Goal: Navigation & Orientation: Find specific page/section

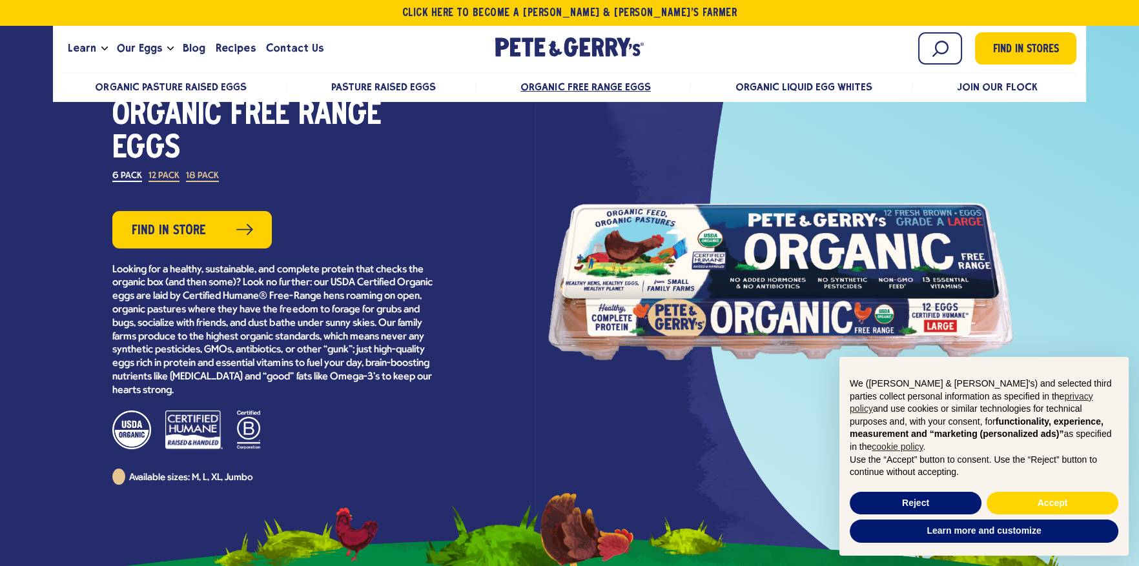
scroll to position [194, 0]
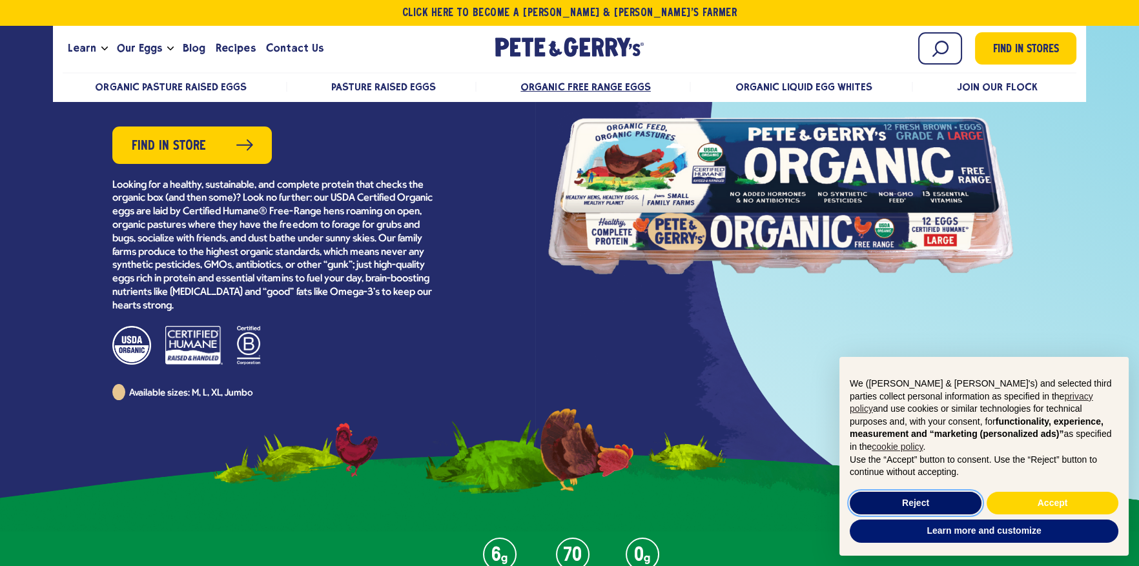
click at [881, 497] on button "Reject" at bounding box center [916, 503] width 132 height 23
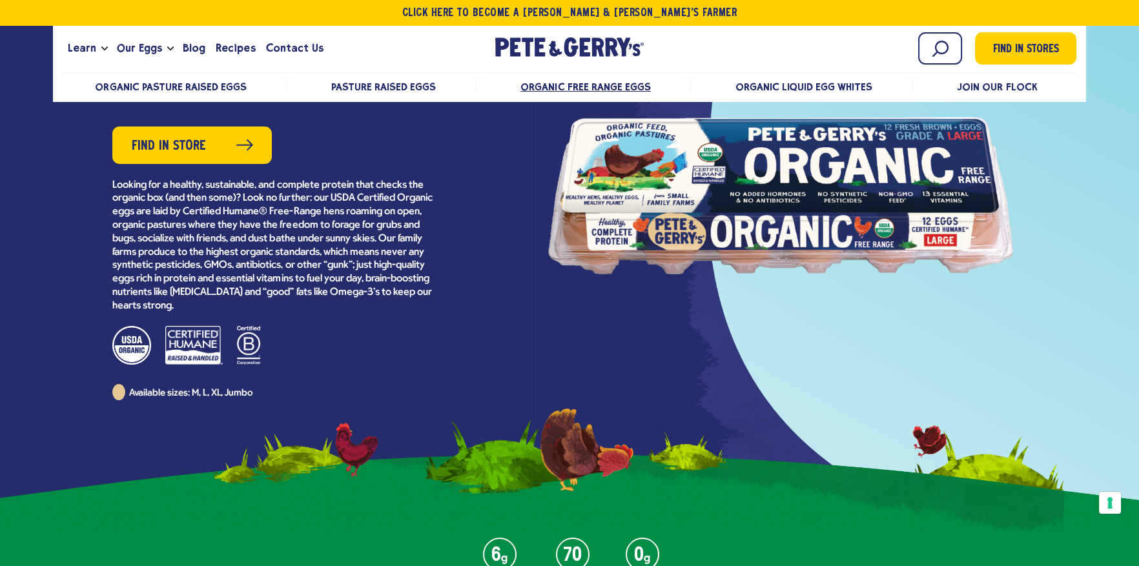
scroll to position [0, 0]
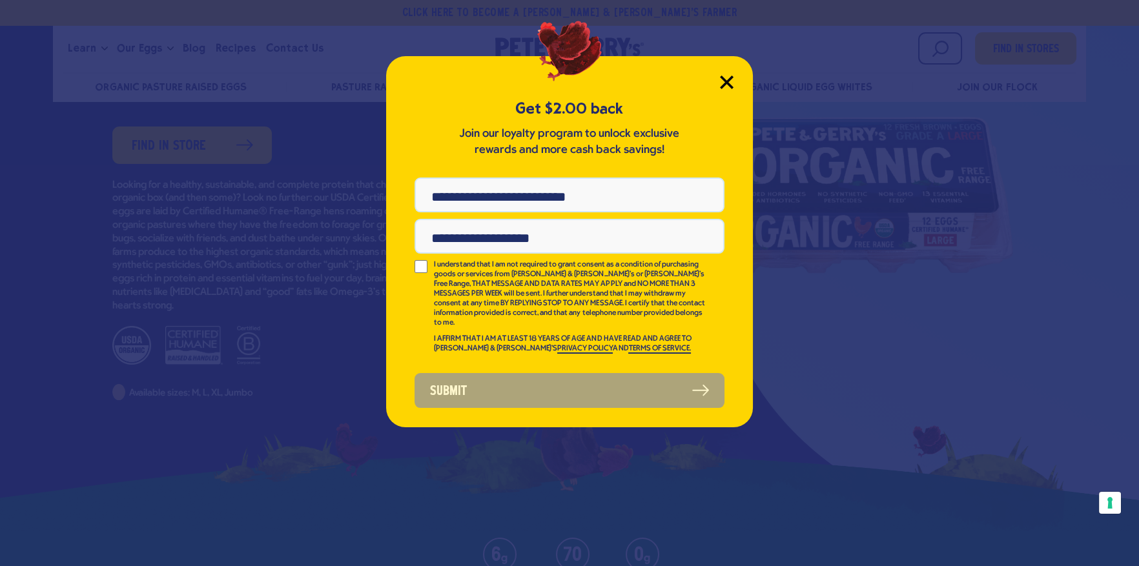
click at [726, 81] on icon "Close Modal" at bounding box center [727, 82] width 12 height 12
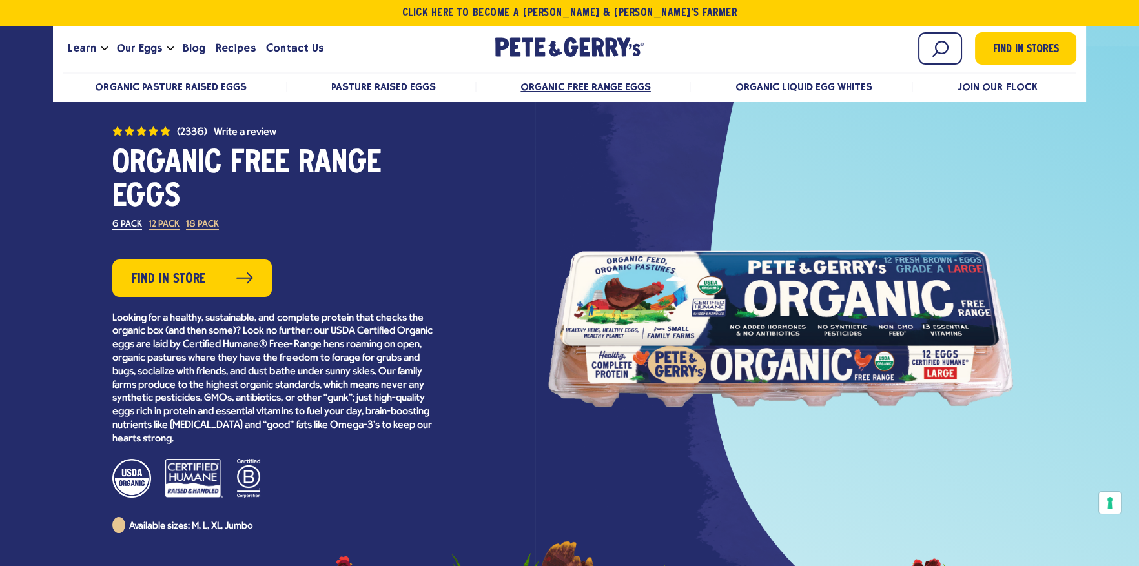
scroll to position [194, 0]
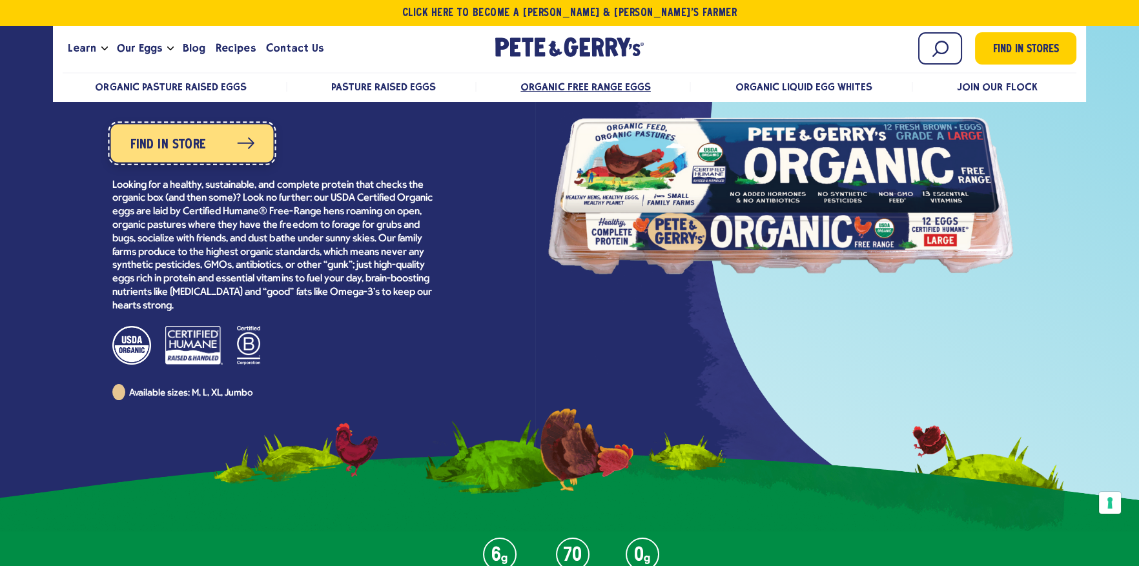
click at [192, 138] on span "Find in Store" at bounding box center [168, 144] width 76 height 21
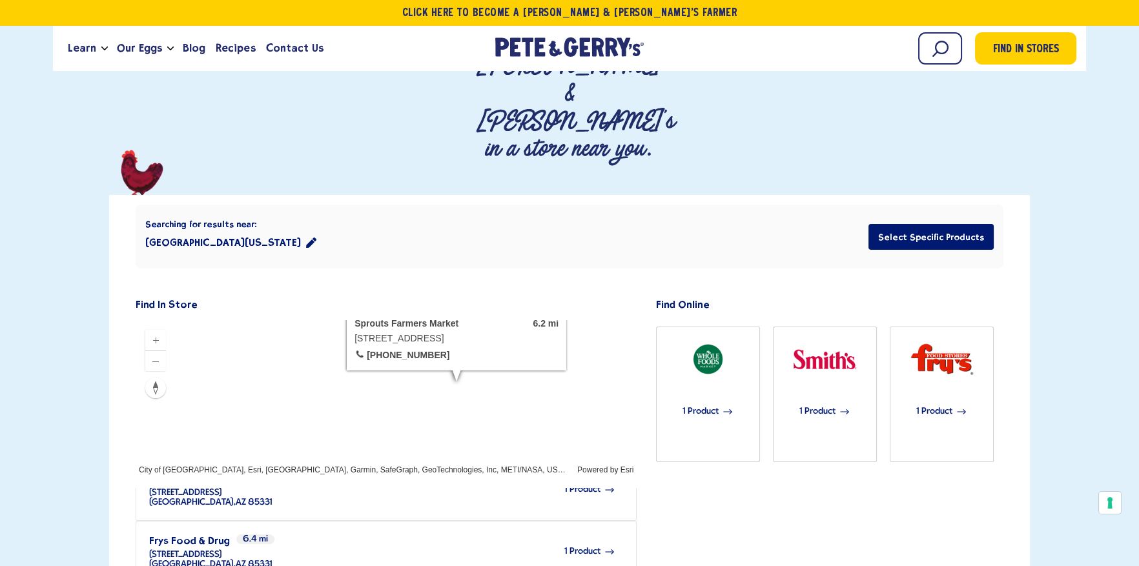
scroll to position [64, 0]
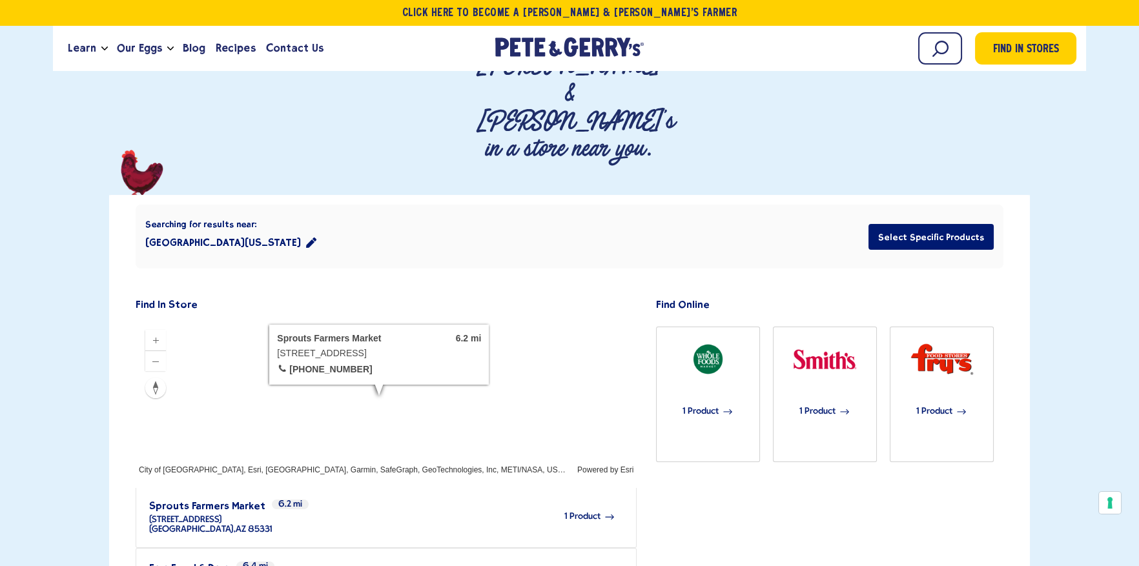
click at [577, 512] on span "1 Product" at bounding box center [582, 517] width 36 height 10
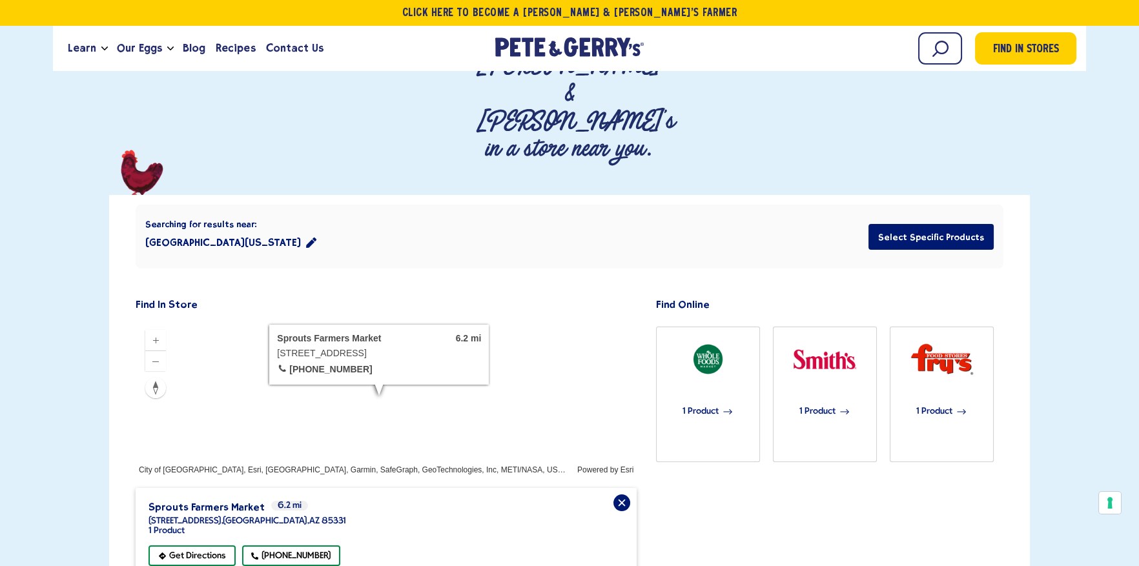
click at [226, 517] on span "[STREET_ADDRESS]" at bounding box center [248, 522] width 198 height 10
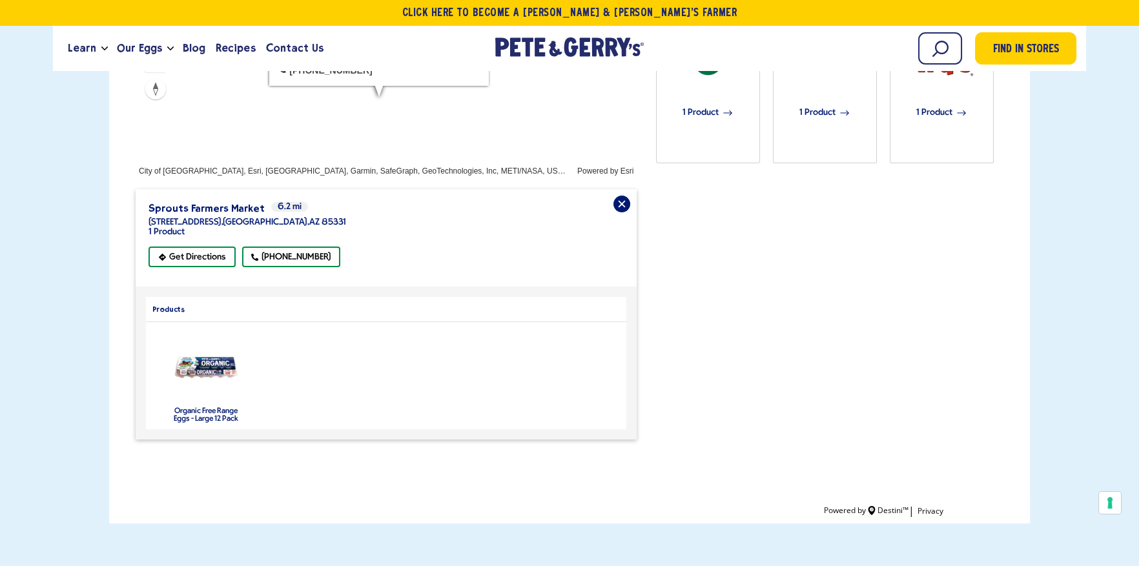
scroll to position [516, 0]
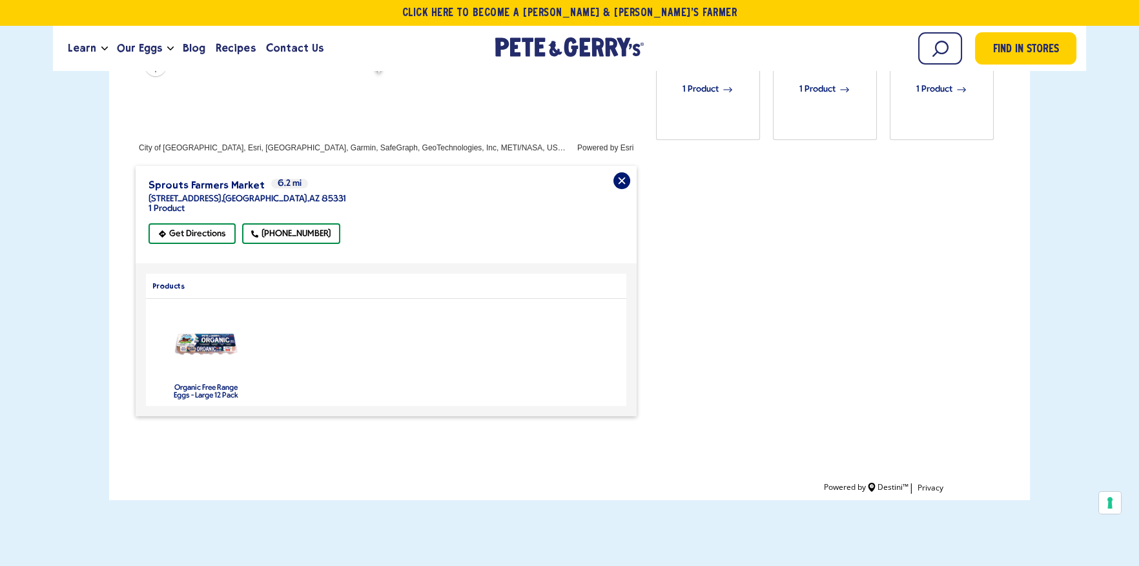
click at [211, 384] on label "Organic Free Range Eggs - Large 12 Pack" at bounding box center [206, 391] width 65 height 15
